Goal: Task Accomplishment & Management: Manage account settings

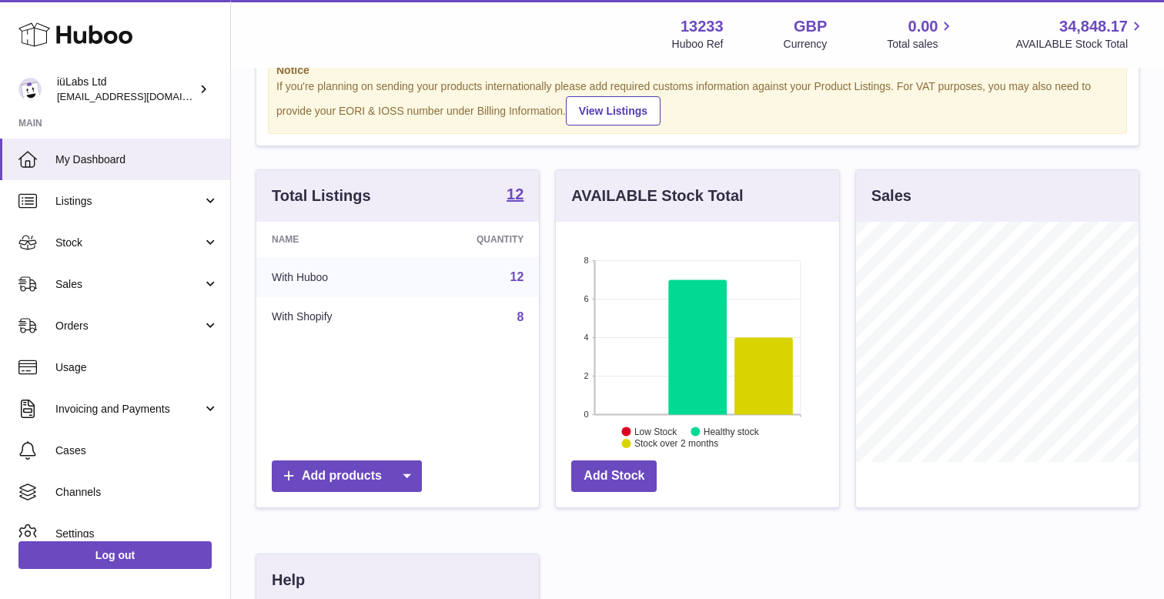
scroll to position [92, 0]
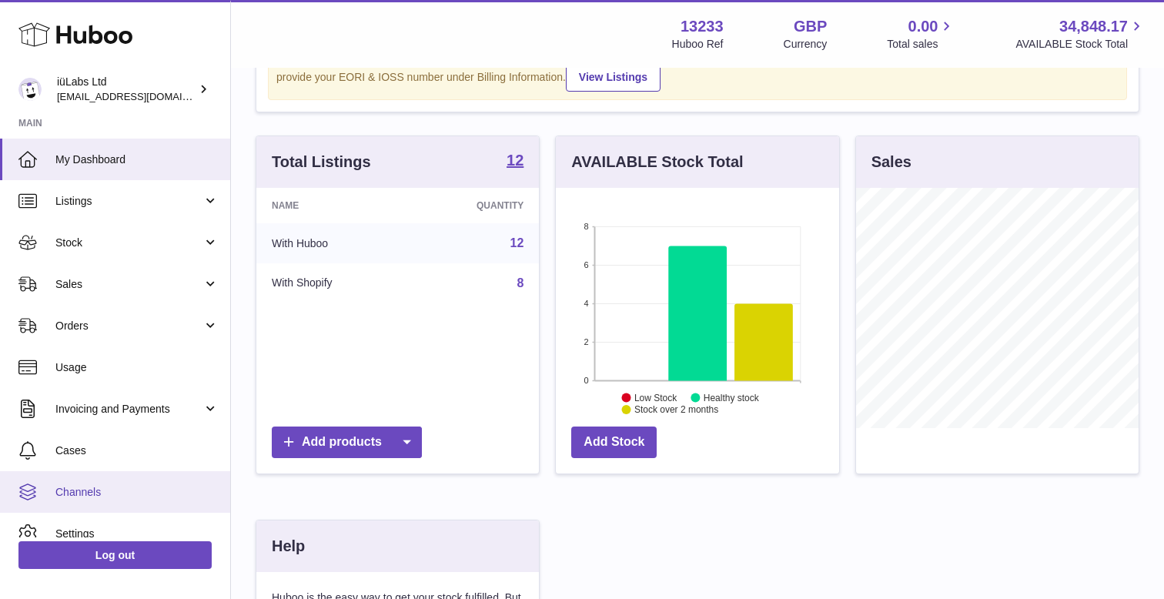
click at [76, 496] on span "Channels" at bounding box center [136, 492] width 163 height 15
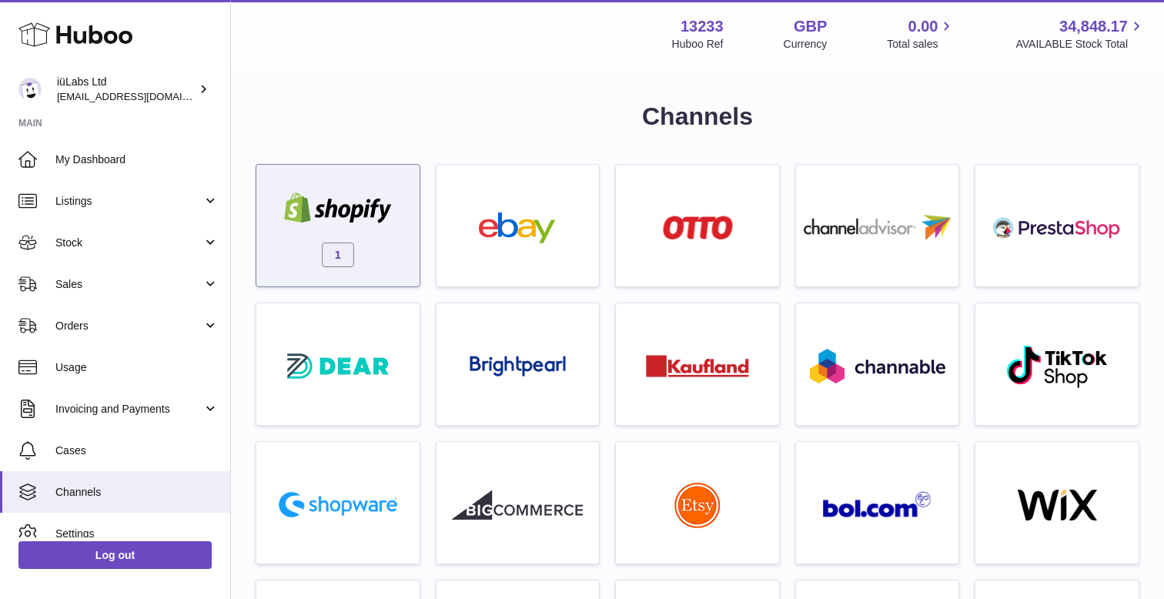
click at [372, 203] on img at bounding box center [338, 208] width 131 height 31
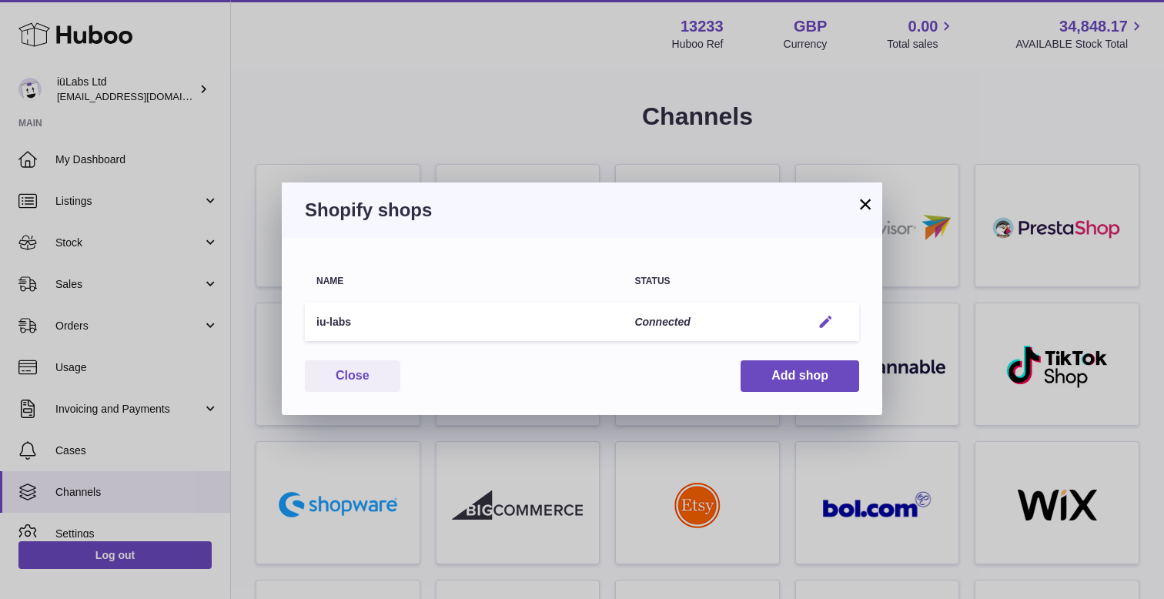
click at [826, 318] on em "button" at bounding box center [826, 322] width 16 height 16
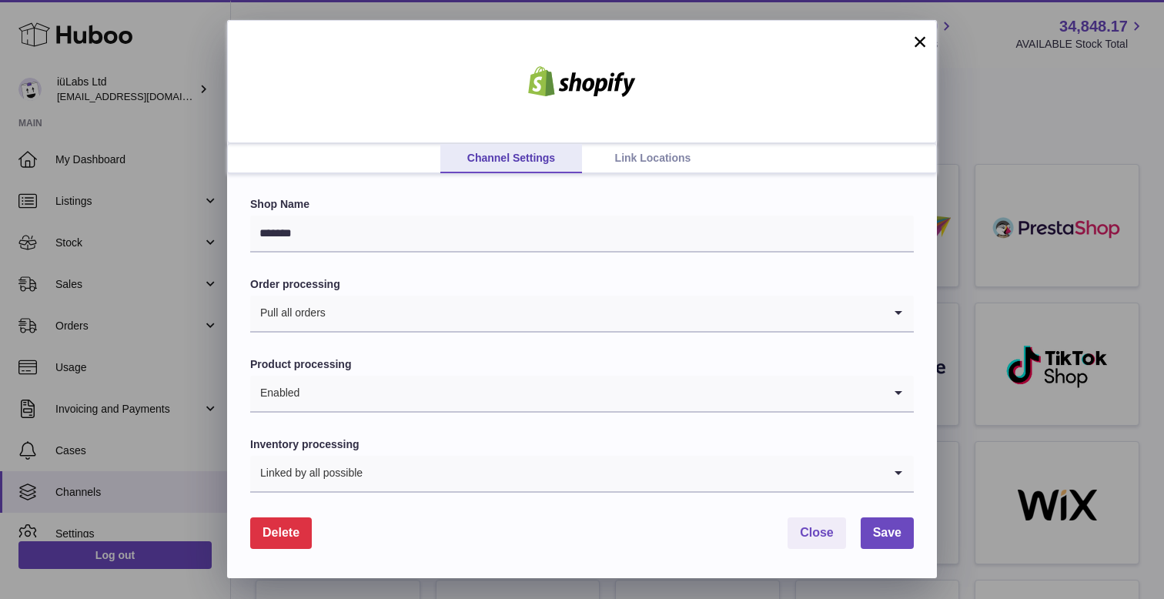
click at [631, 166] on link "Link Locations" at bounding box center [653, 158] width 142 height 29
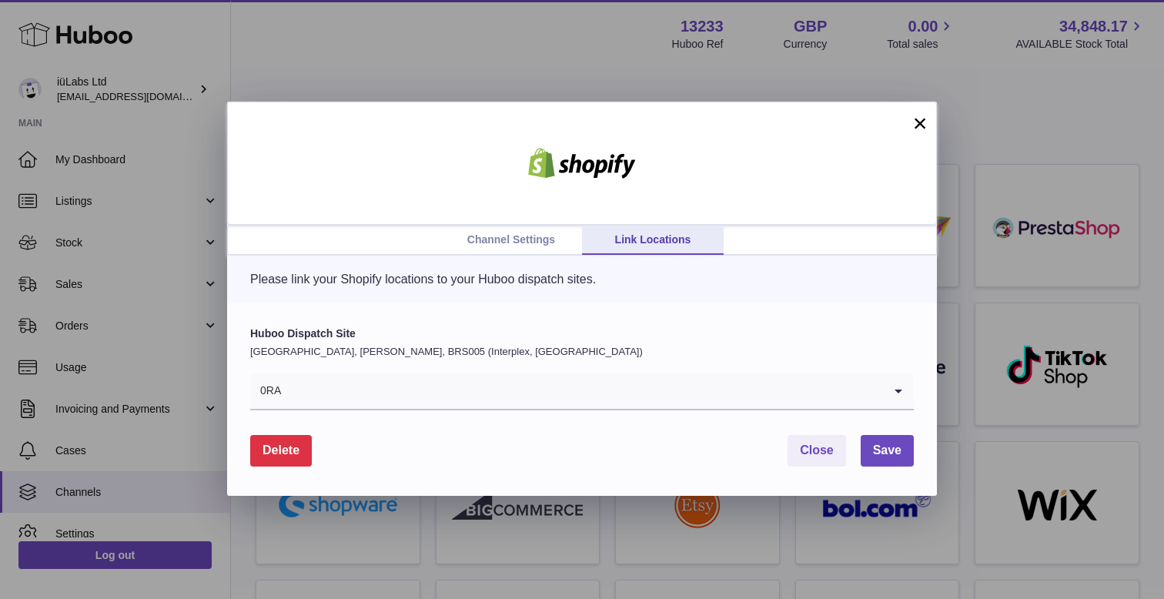
click at [467, 404] on input "Search for option" at bounding box center [582, 390] width 601 height 35
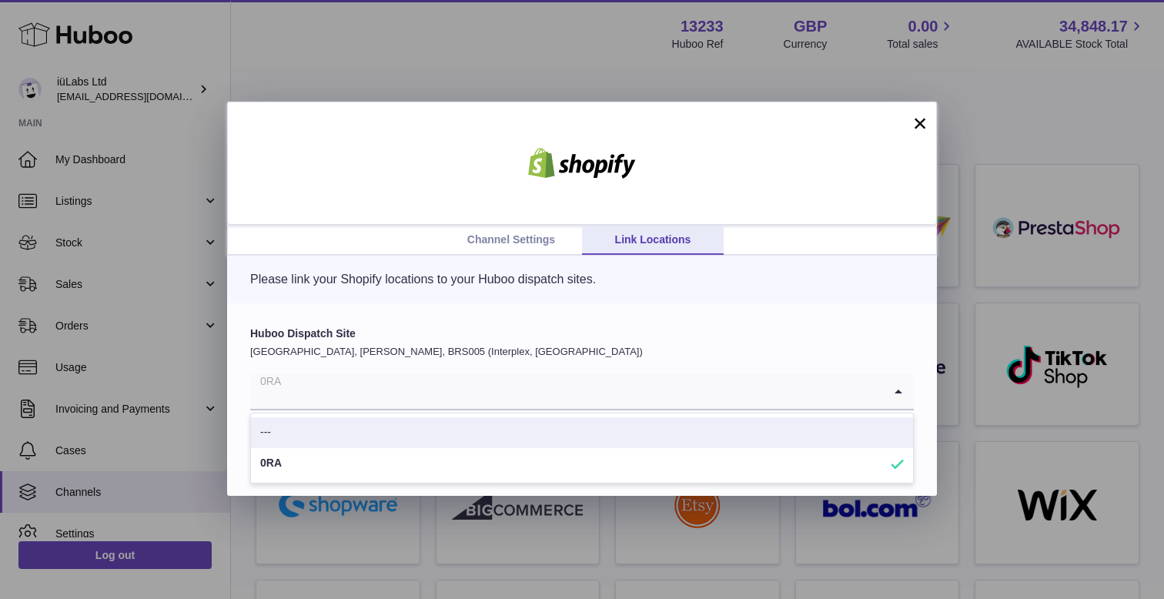
click at [400, 307] on div "Huboo Dispatch Site [GEOGRAPHIC_DATA], [PERSON_NAME], BRS005 (Interplex, [GEOGR…" at bounding box center [582, 399] width 710 height 193
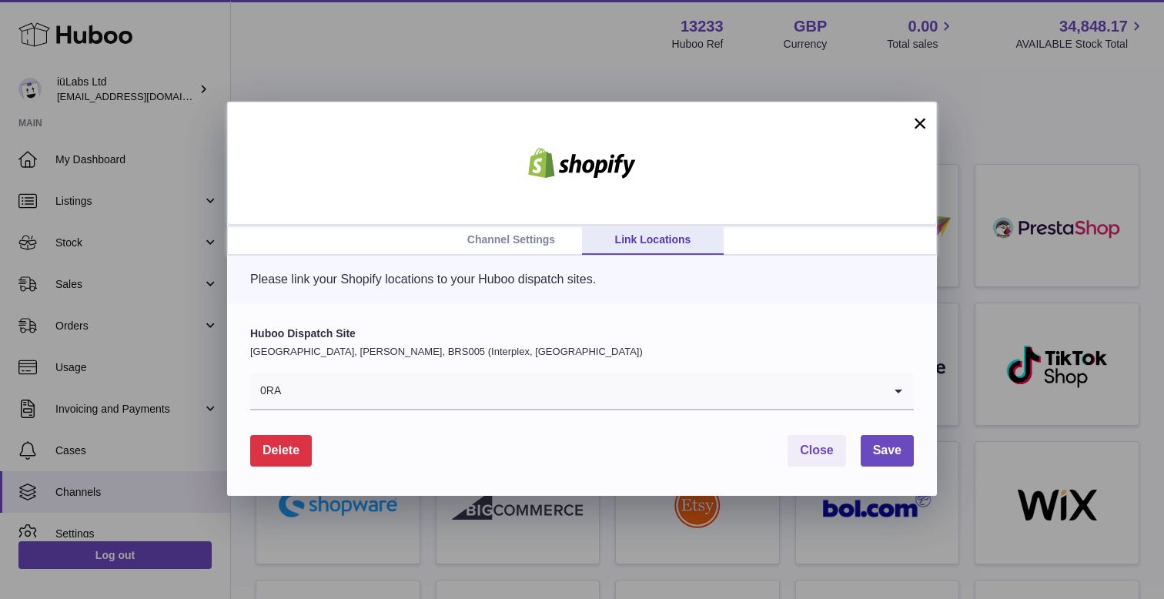
click at [519, 241] on link "Channel Settings" at bounding box center [511, 240] width 142 height 29
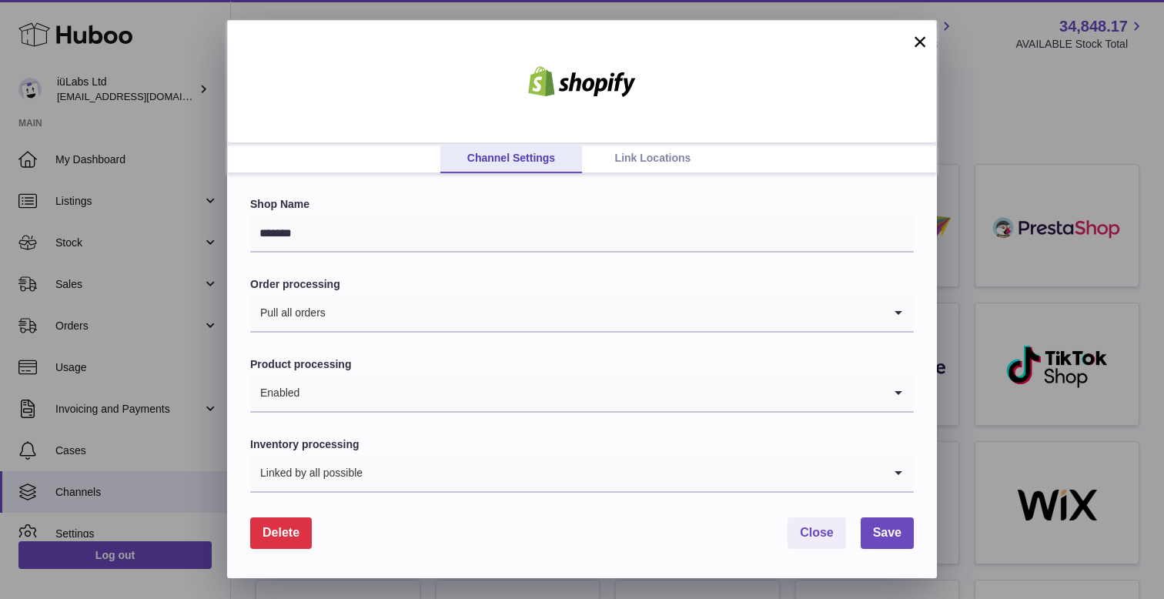
click at [680, 159] on link "Link Locations" at bounding box center [653, 158] width 142 height 29
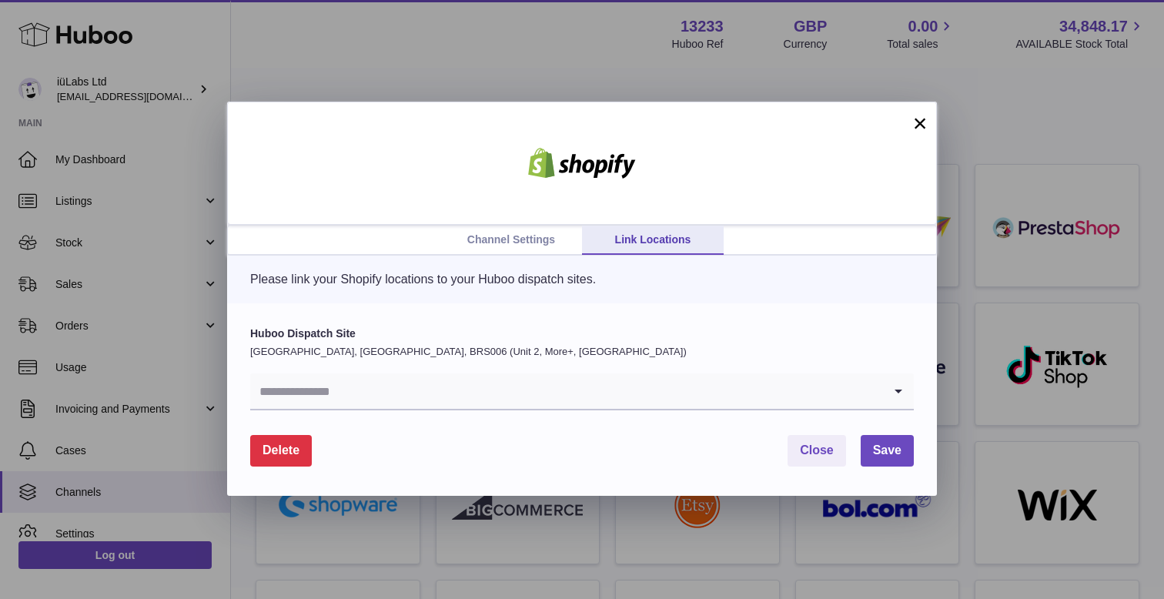
click at [367, 390] on input "Search for option" at bounding box center [566, 390] width 633 height 35
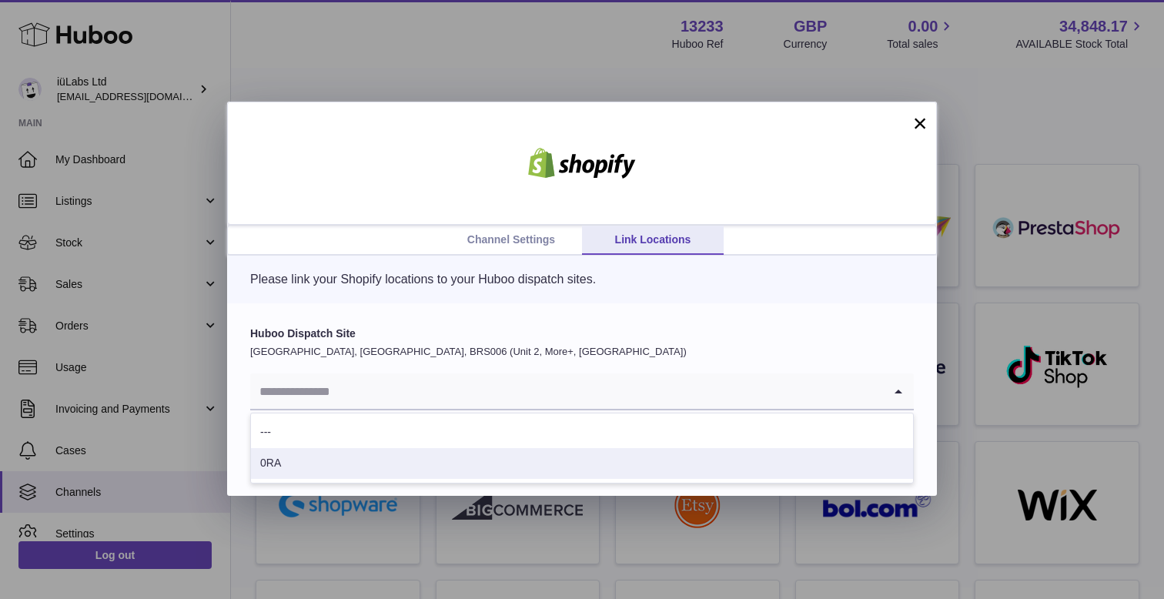
click at [349, 462] on li "0RA" at bounding box center [582, 463] width 662 height 31
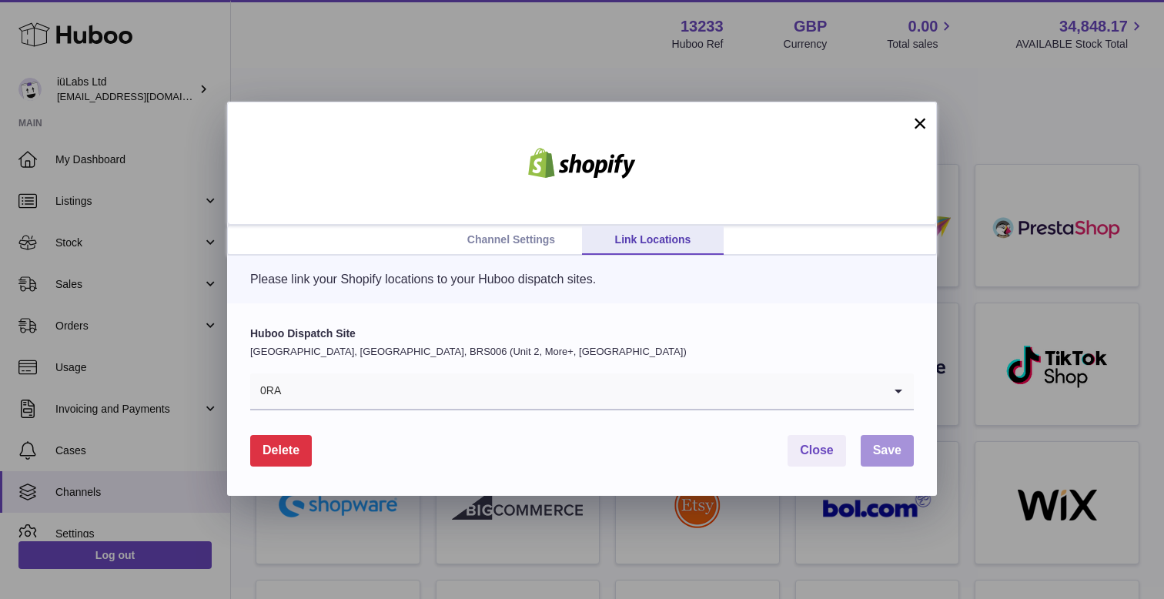
click at [879, 446] on span "Save" at bounding box center [887, 450] width 28 height 13
